Goal: Check status: Check status

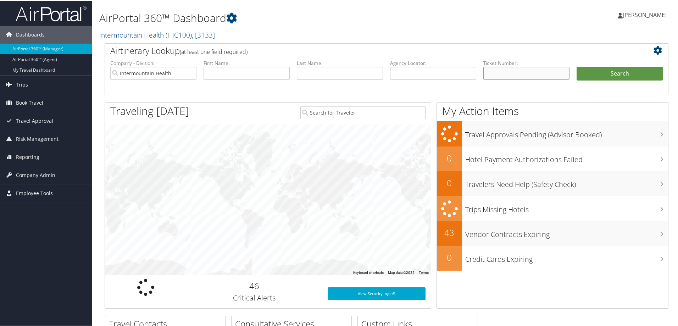
click at [489, 75] on input "text" at bounding box center [526, 72] width 86 height 13
click at [432, 77] on input "text" at bounding box center [433, 72] width 86 height 13
paste input "CD3HSR"
type input "CD3HSR"
click at [596, 72] on button "Search" at bounding box center [620, 73] width 86 height 14
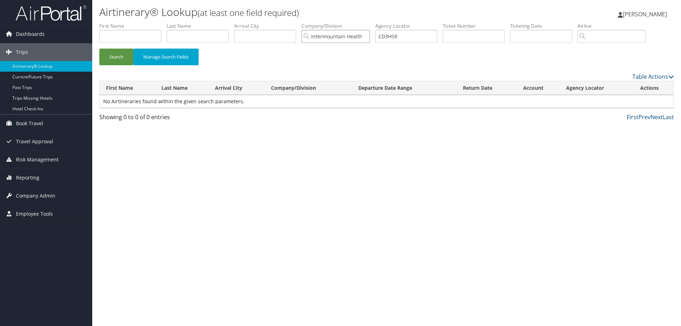
click at [369, 37] on input "Intermountain Health" at bounding box center [335, 36] width 68 height 13
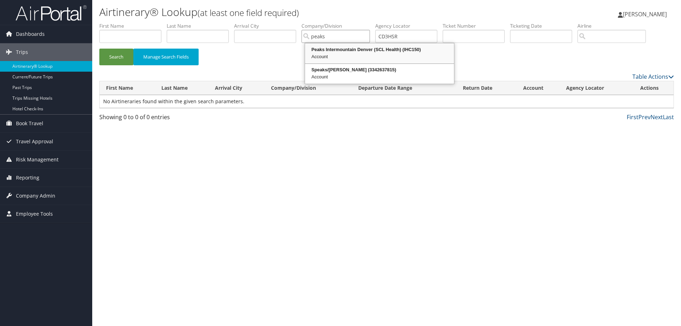
click at [339, 49] on div "Peaks Intermountain Denver (SCL Health) (IHC150)" at bounding box center [379, 49] width 147 height 7
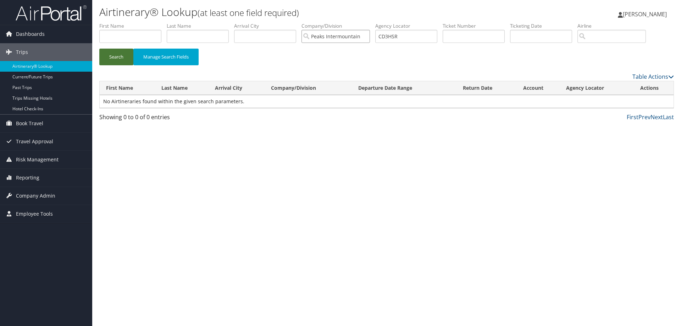
type input "Peaks Intermountain Denver (SCL Health)"
click at [115, 55] on button "Search" at bounding box center [116, 57] width 34 height 17
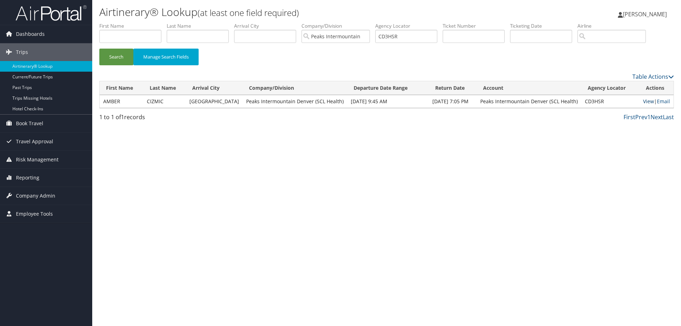
click at [643, 100] on link "View" at bounding box center [648, 101] width 11 height 7
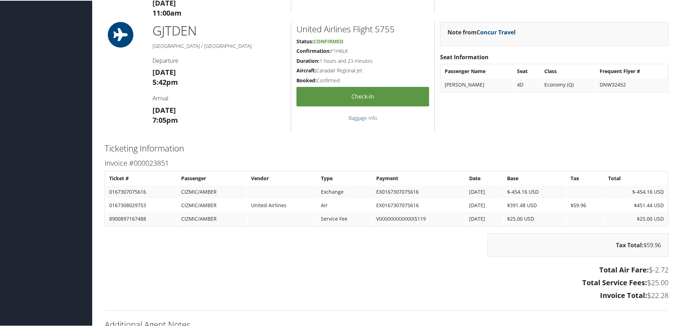
scroll to position [607, 0]
